Goal: Transaction & Acquisition: Obtain resource

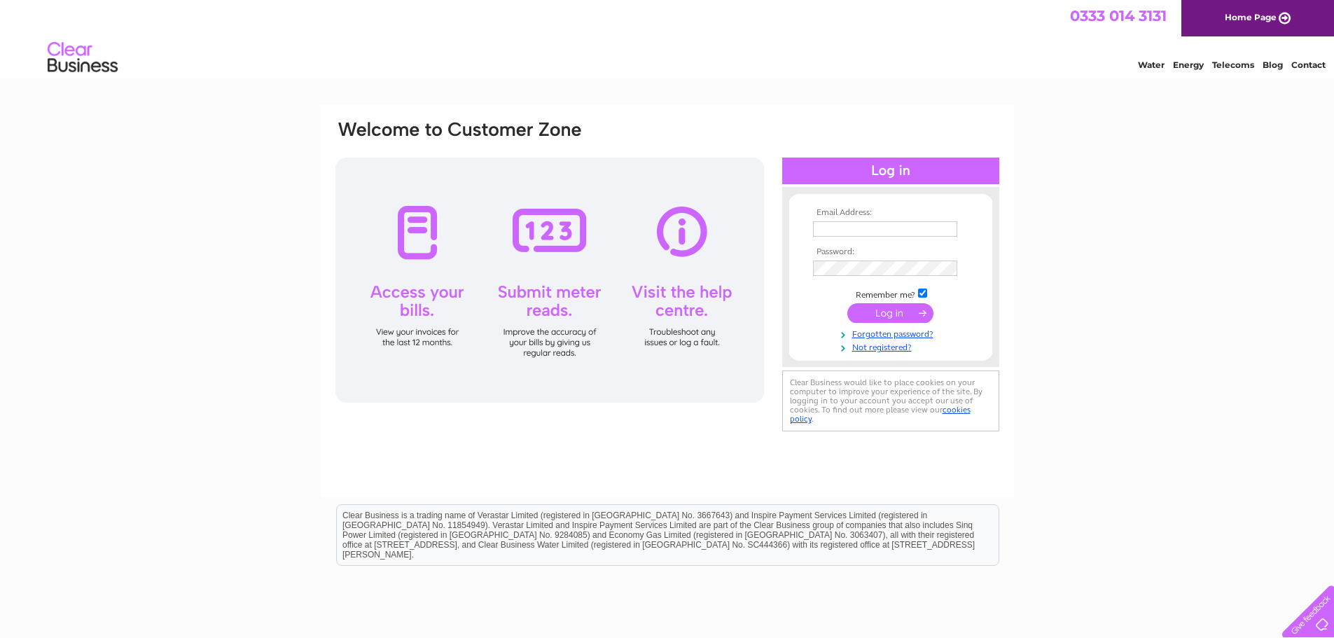
type input "xsport58@gmail.com"
click at [916, 312] on input "submit" at bounding box center [890, 313] width 86 height 20
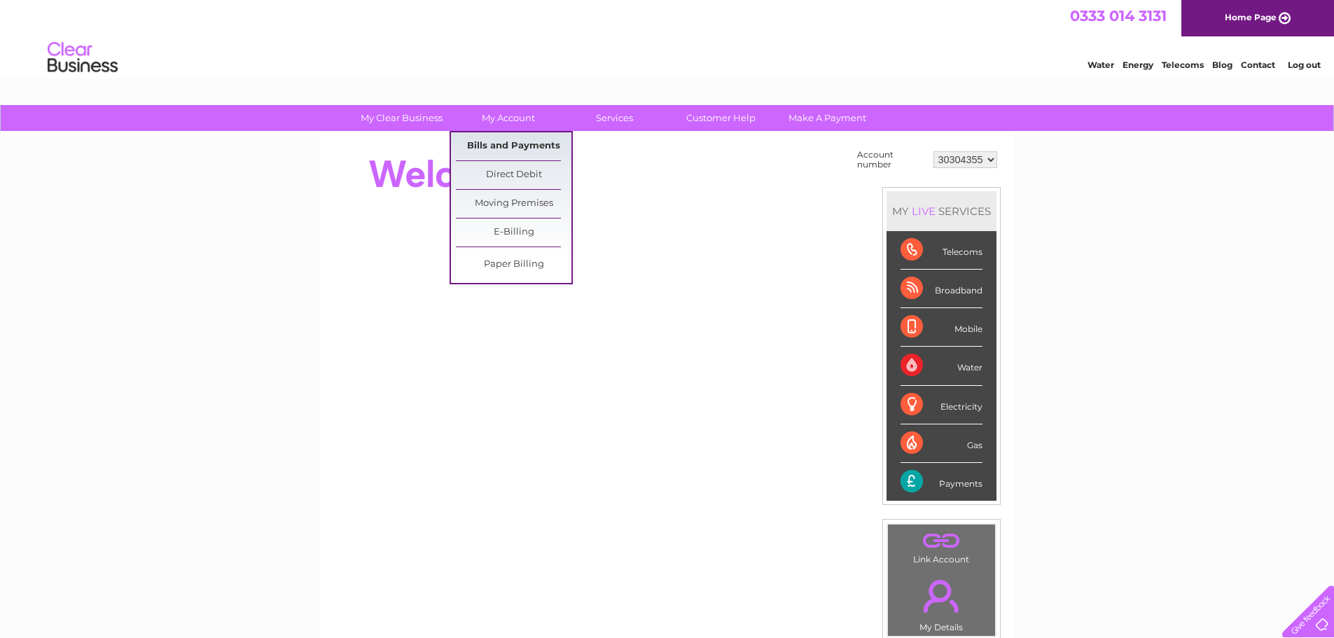
click at [502, 142] on link "Bills and Payments" at bounding box center [514, 146] width 116 height 28
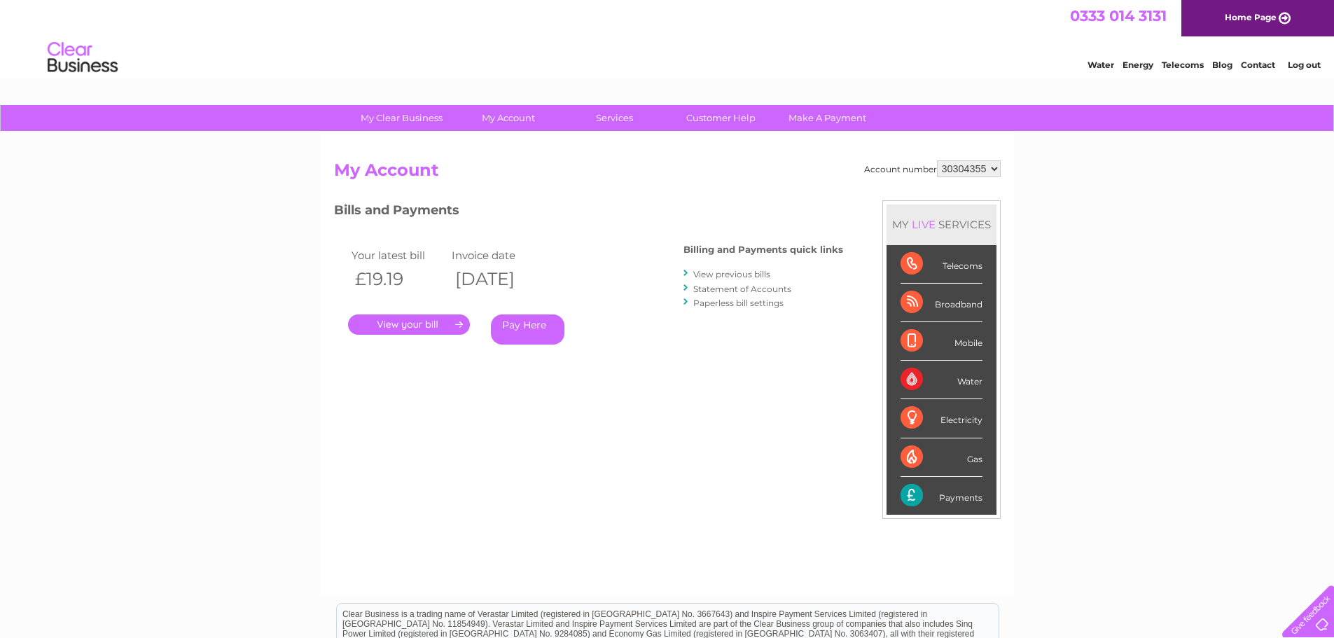
click at [430, 325] on link "." at bounding box center [409, 324] width 122 height 20
click at [423, 321] on link "." at bounding box center [409, 324] width 122 height 20
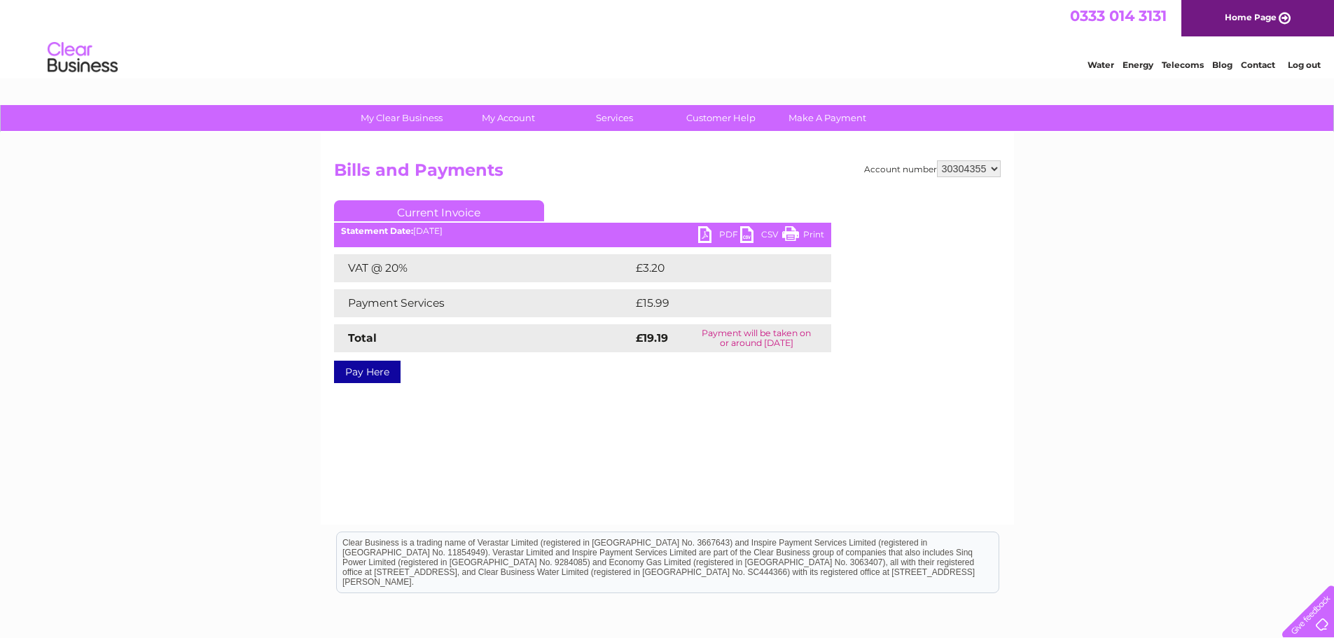
click at [709, 234] on link "PDF" at bounding box center [719, 236] width 42 height 20
